Goal: Information Seeking & Learning: Learn about a topic

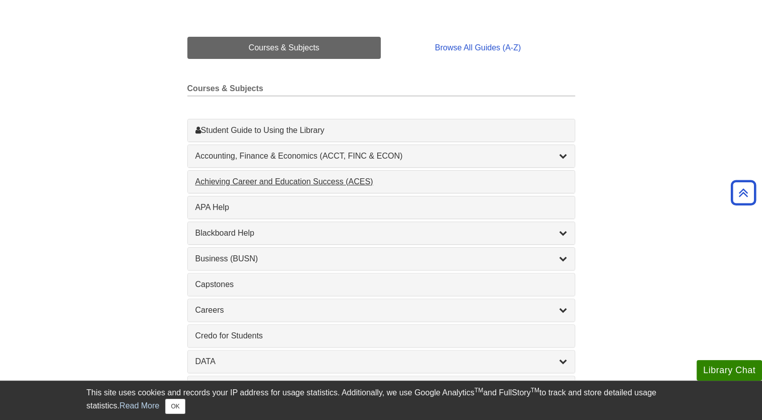
scroll to position [226, 0]
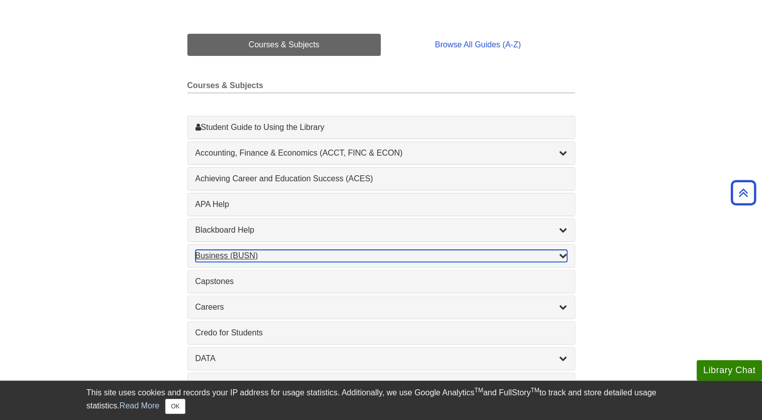
click at [561, 253] on icon "List of Subjects" at bounding box center [563, 255] width 8 height 8
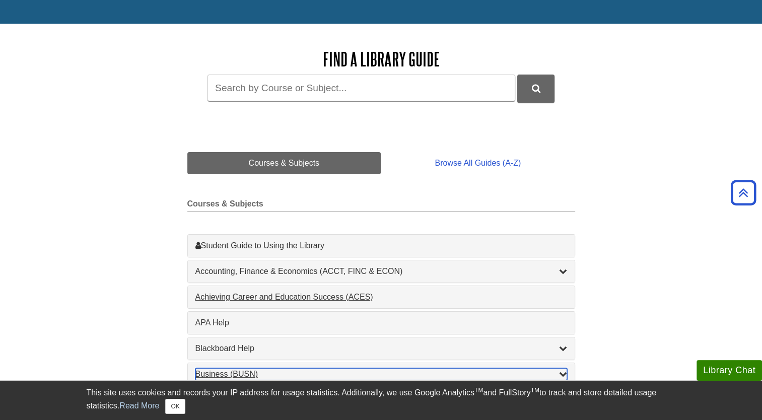
scroll to position [77, 0]
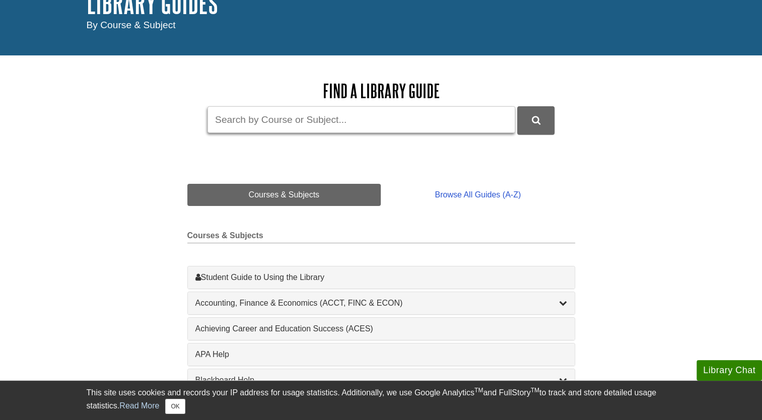
click at [388, 118] on input "Guide Search Terms" at bounding box center [361, 119] width 308 height 27
type input "mgmt"
click at [517, 106] on button "DU Library Guides Search" at bounding box center [535, 120] width 37 height 28
